Goal: Transaction & Acquisition: Purchase product/service

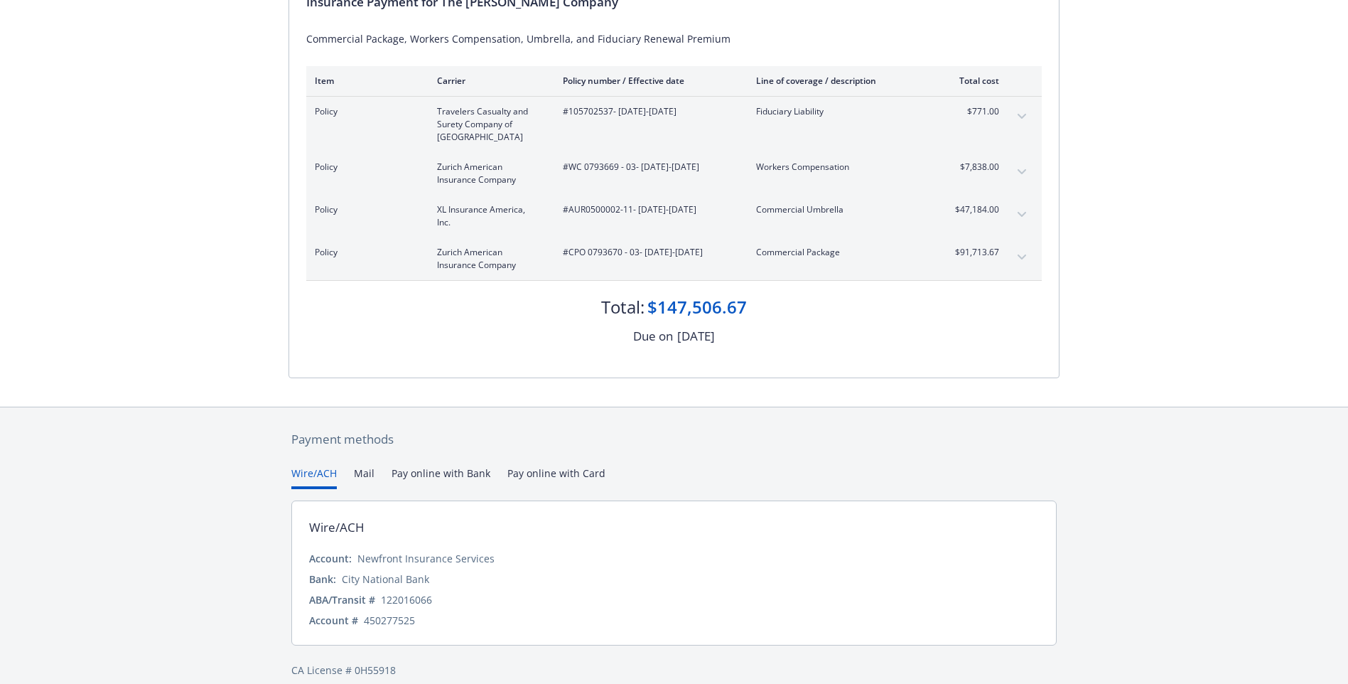
scroll to position [189, 0]
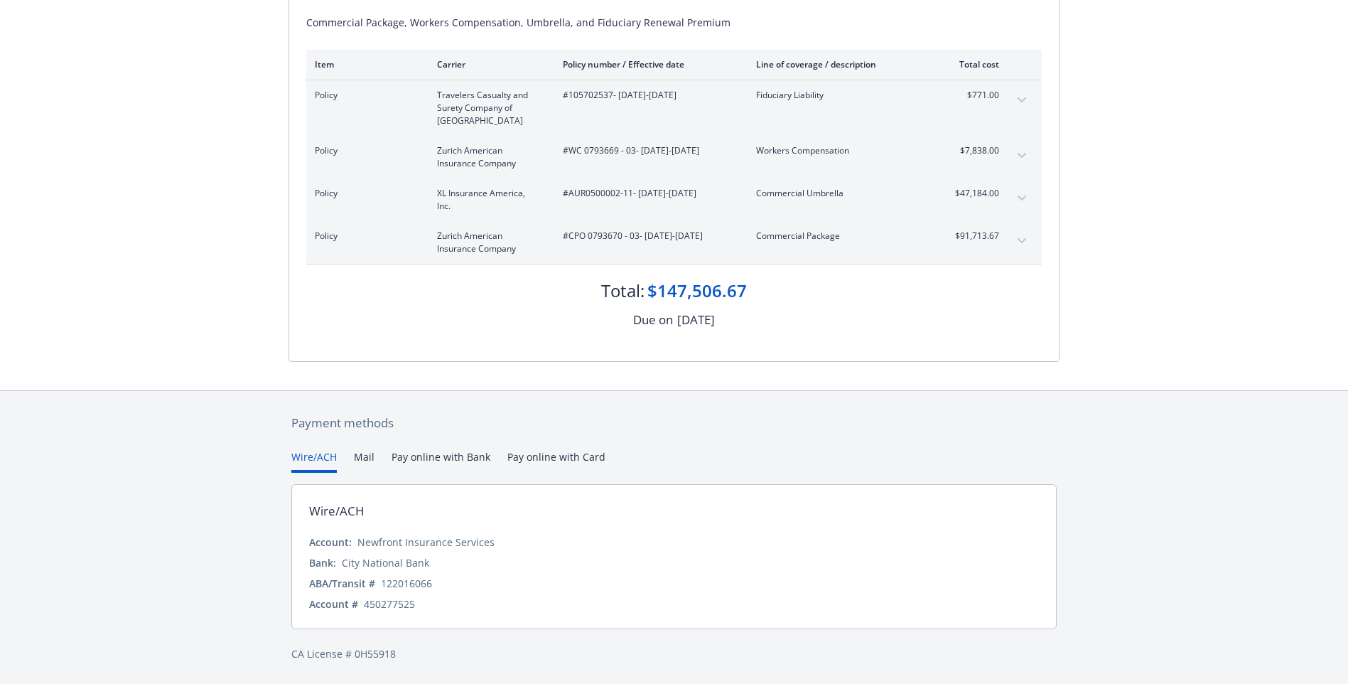
click at [305, 458] on button "Wire/ACH" at bounding box center [313, 460] width 45 height 23
click at [312, 470] on button "Wire/ACH" at bounding box center [313, 460] width 45 height 23
click at [335, 512] on div "Wire/ACH" at bounding box center [336, 511] width 55 height 18
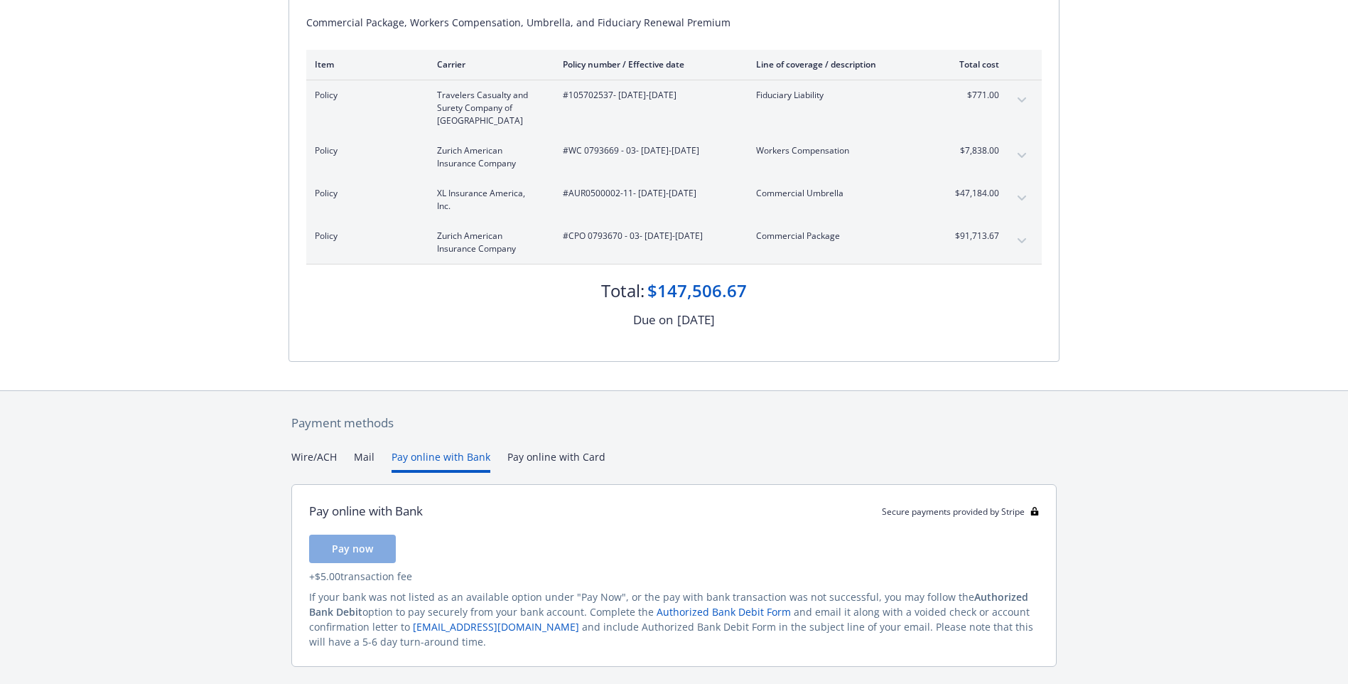
click at [435, 459] on button "Pay online with Bank" at bounding box center [441, 460] width 99 height 23
click at [308, 455] on button "Wire/ACH" at bounding box center [313, 460] width 45 height 23
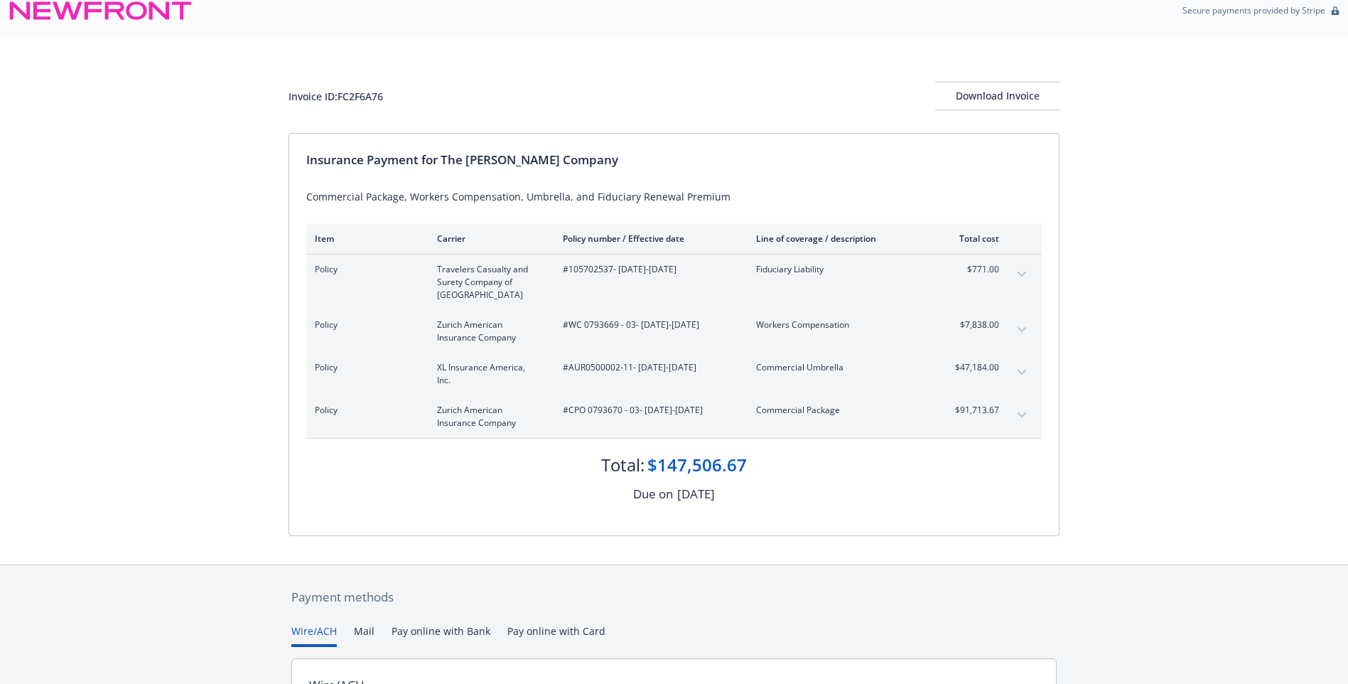
scroll to position [0, 0]
